Goal: Task Accomplishment & Management: Use online tool/utility

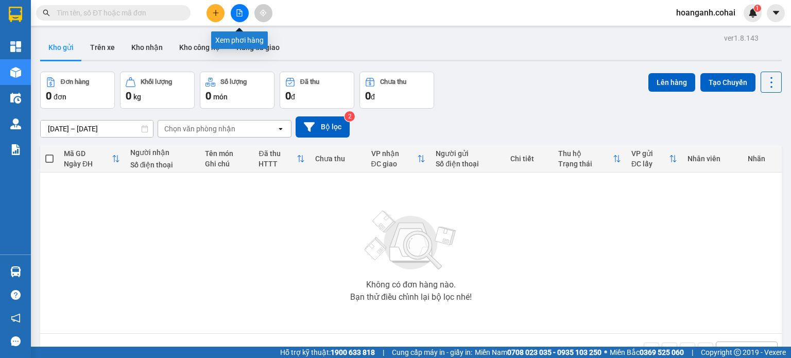
click at [241, 10] on icon "file-add" at bounding box center [239, 12] width 7 height 7
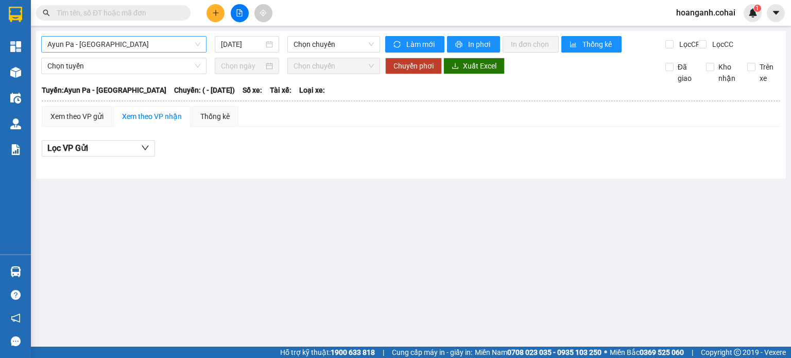
click at [149, 43] on span "Ayun Pa - [GEOGRAPHIC_DATA]" at bounding box center [123, 44] width 153 height 15
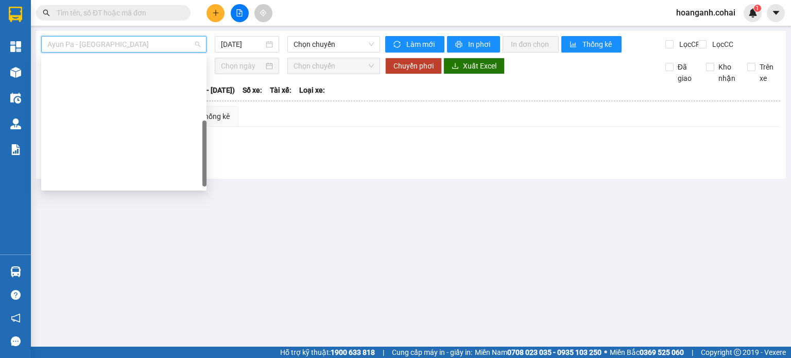
scroll to position [144, 0]
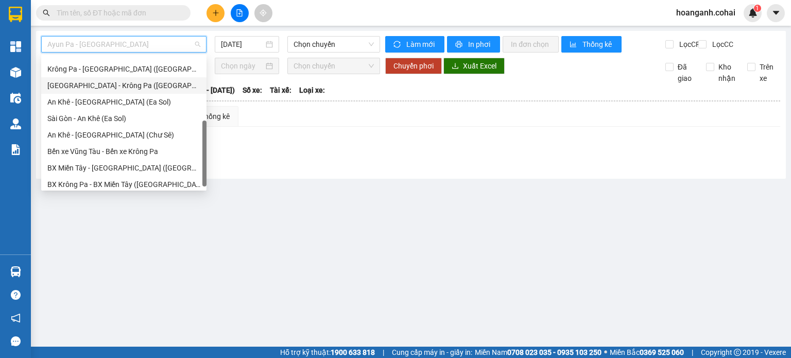
click at [129, 87] on div "[GEOGRAPHIC_DATA] - Krông Pa ([GEOGRAPHIC_DATA])" at bounding box center [123, 85] width 153 height 11
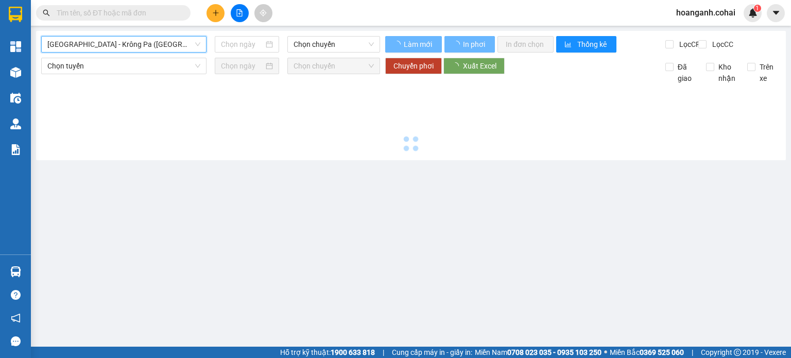
type input "[DATE]"
